Goal: Task Accomplishment & Management: Manage account settings

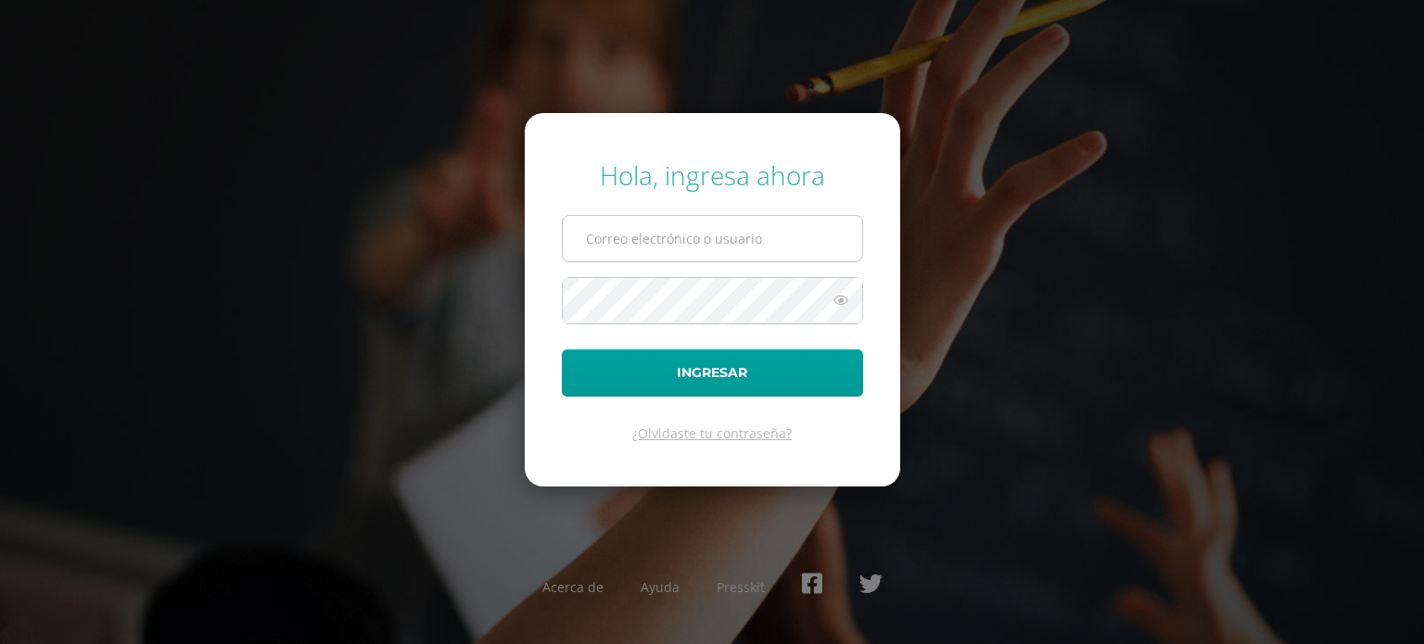
click at [665, 242] on input "text" at bounding box center [712, 238] width 299 height 45
type input "[EMAIL_ADDRESS][DOMAIN_NAME]"
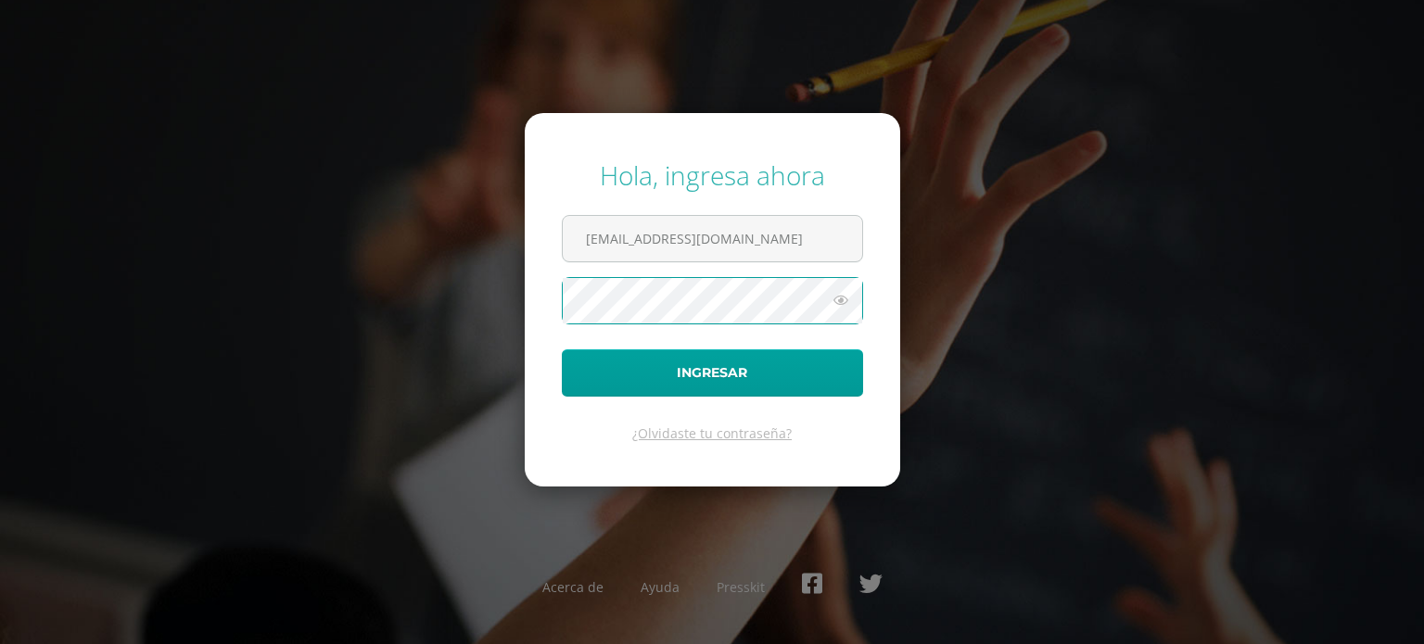
click at [562, 349] on button "Ingresar" at bounding box center [712, 372] width 301 height 47
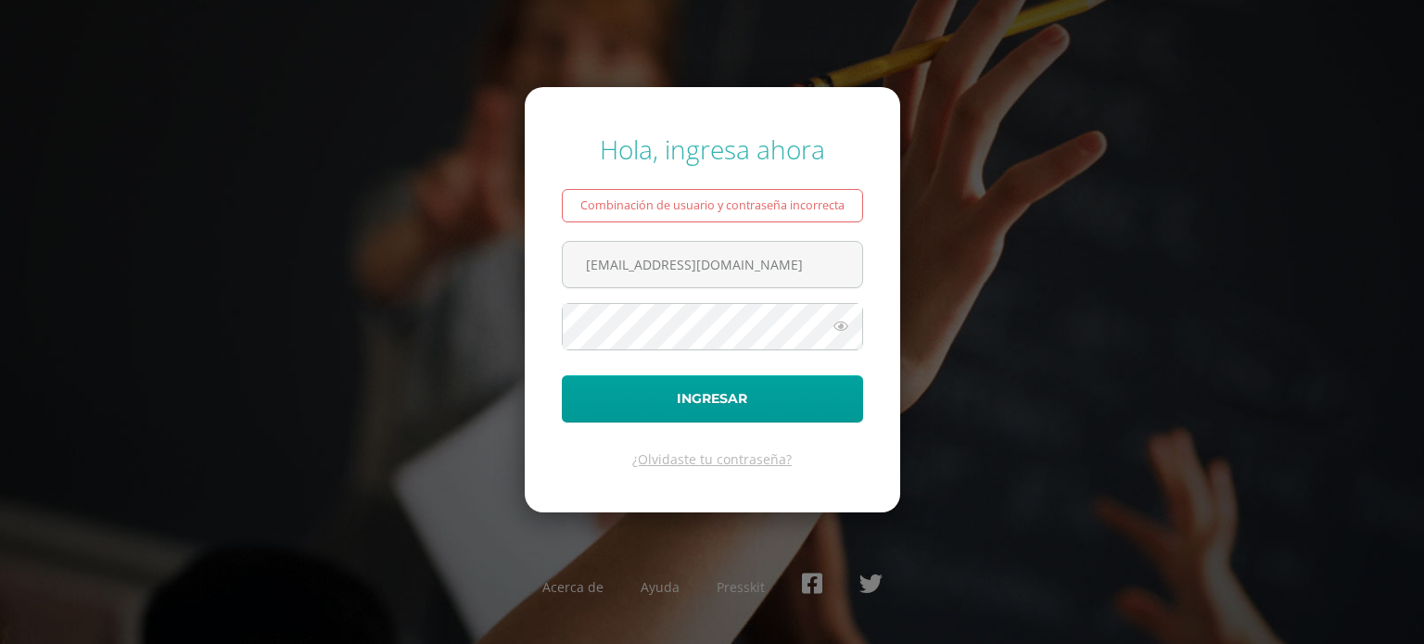
click at [846, 324] on icon at bounding box center [841, 326] width 24 height 22
click at [674, 413] on button "Ingresar" at bounding box center [712, 398] width 301 height 47
